Goal: Information Seeking & Learning: Learn about a topic

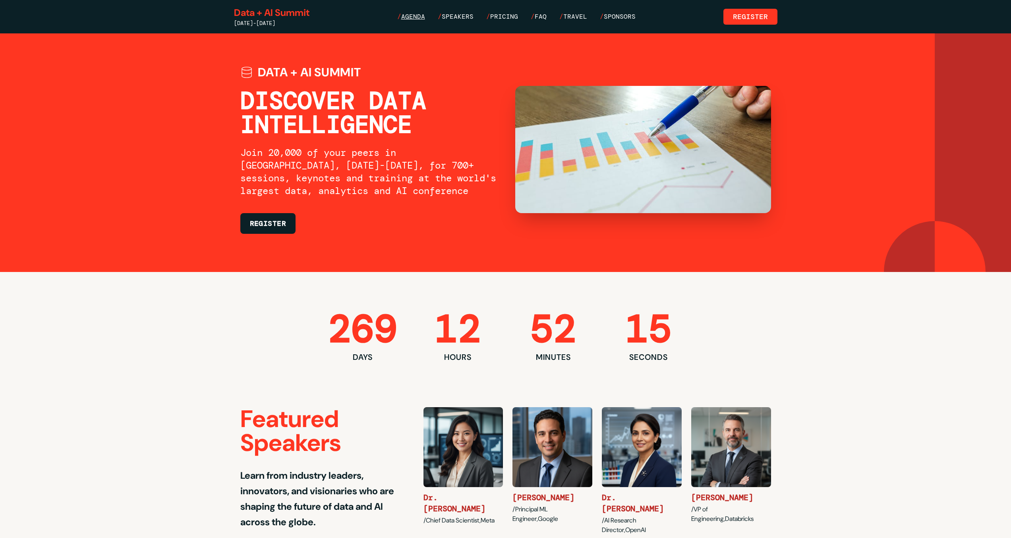
click at [421, 14] on span "Agenda" at bounding box center [413, 16] width 24 height 8
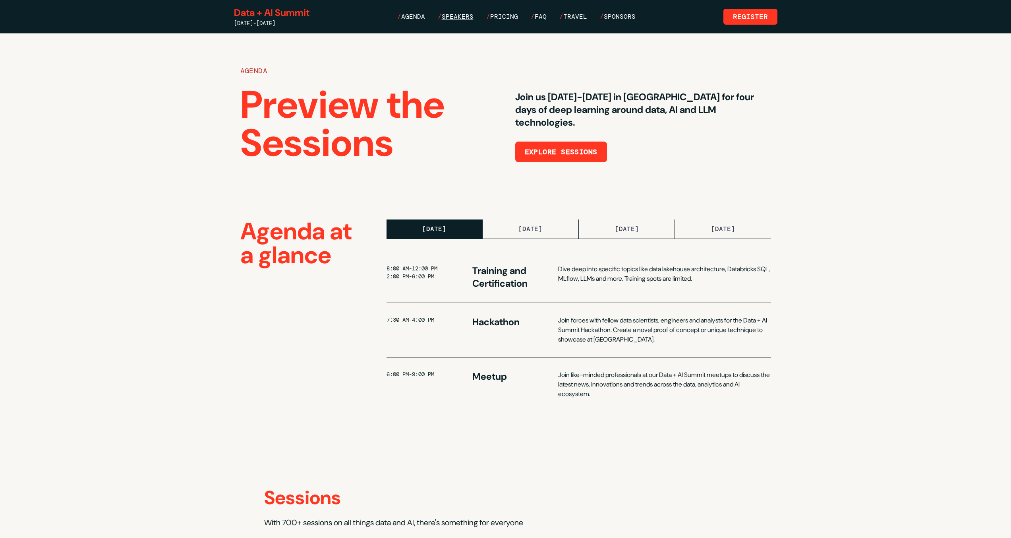
click at [458, 18] on span "Speakers" at bounding box center [458, 16] width 32 height 8
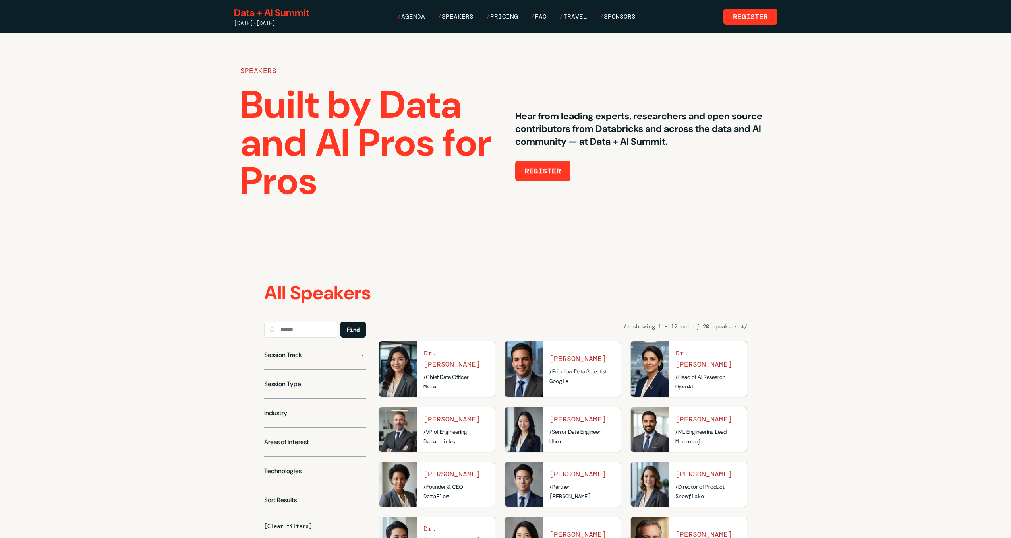
click at [494, 22] on div "Data + AI Summit June 15-18, 2026 / Agenda / Speakers / Pricing / FAQ / Travel …" at bounding box center [506, 16] width 544 height 21
click at [508, 15] on span "Pricing" at bounding box center [504, 16] width 28 height 8
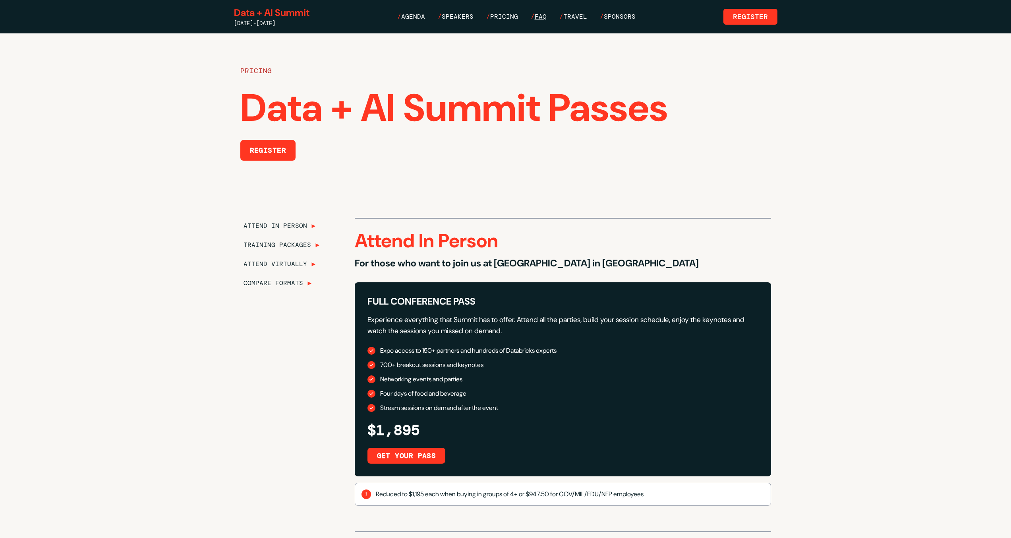
click at [545, 15] on span "FAQ" at bounding box center [541, 16] width 12 height 8
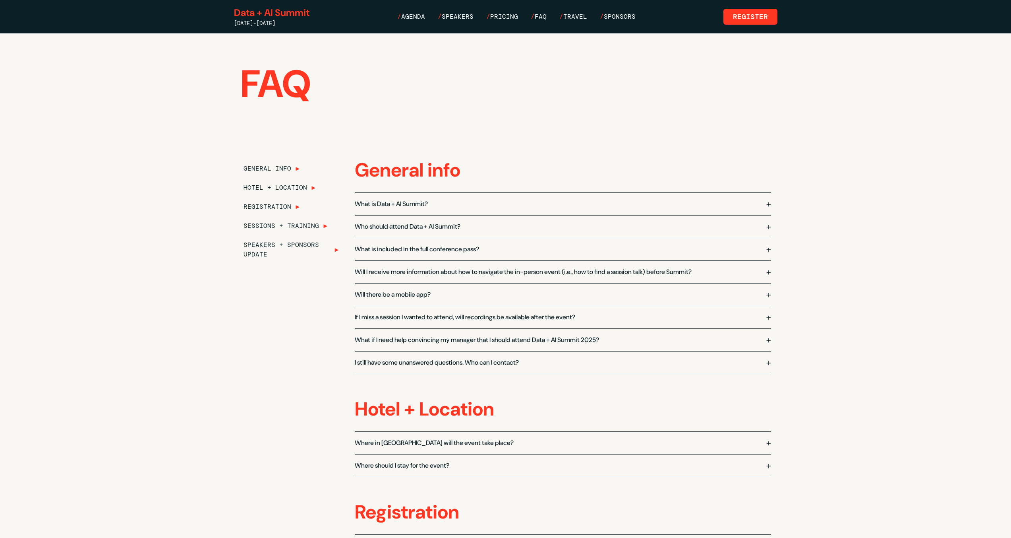
click at [597, 15] on nav "/ Agenda / Speakers / Pricing / FAQ / Travel / Sponsors" at bounding box center [516, 17] width 238 height 10
click at [579, 15] on span "Travel" at bounding box center [576, 16] width 24 height 8
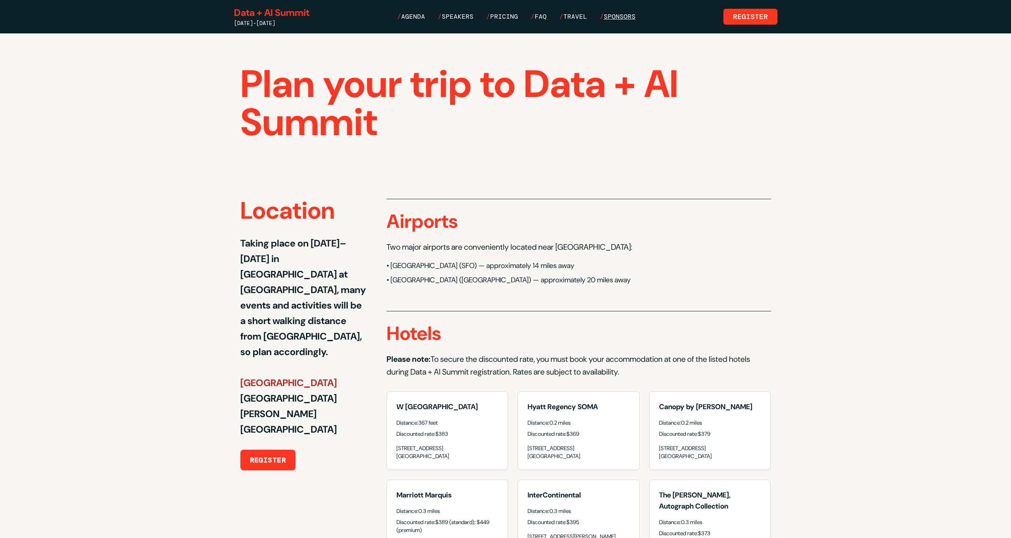
click at [623, 15] on span "Sponsors" at bounding box center [620, 16] width 32 height 8
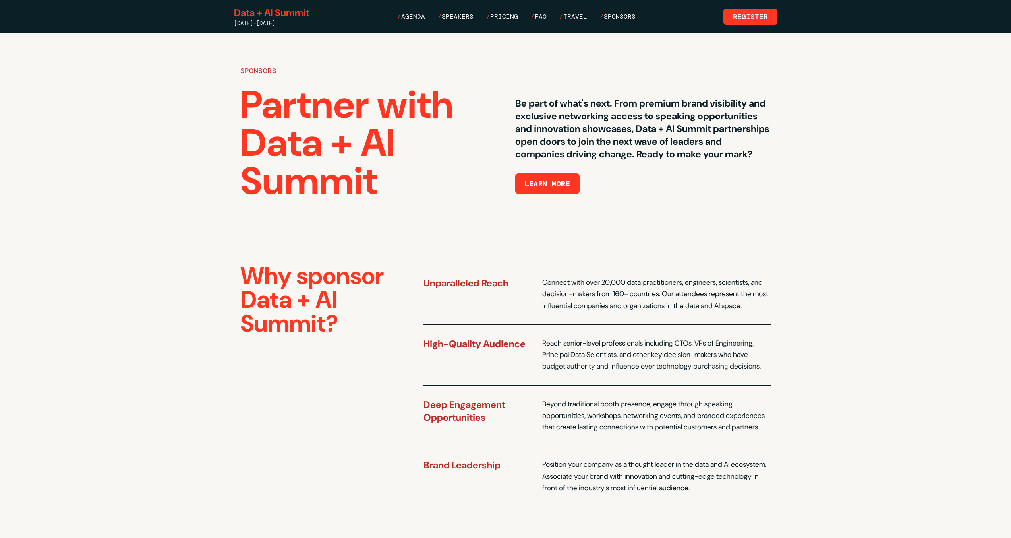
click at [421, 16] on span "Agenda" at bounding box center [413, 16] width 24 height 8
